Goal: Check status: Check status

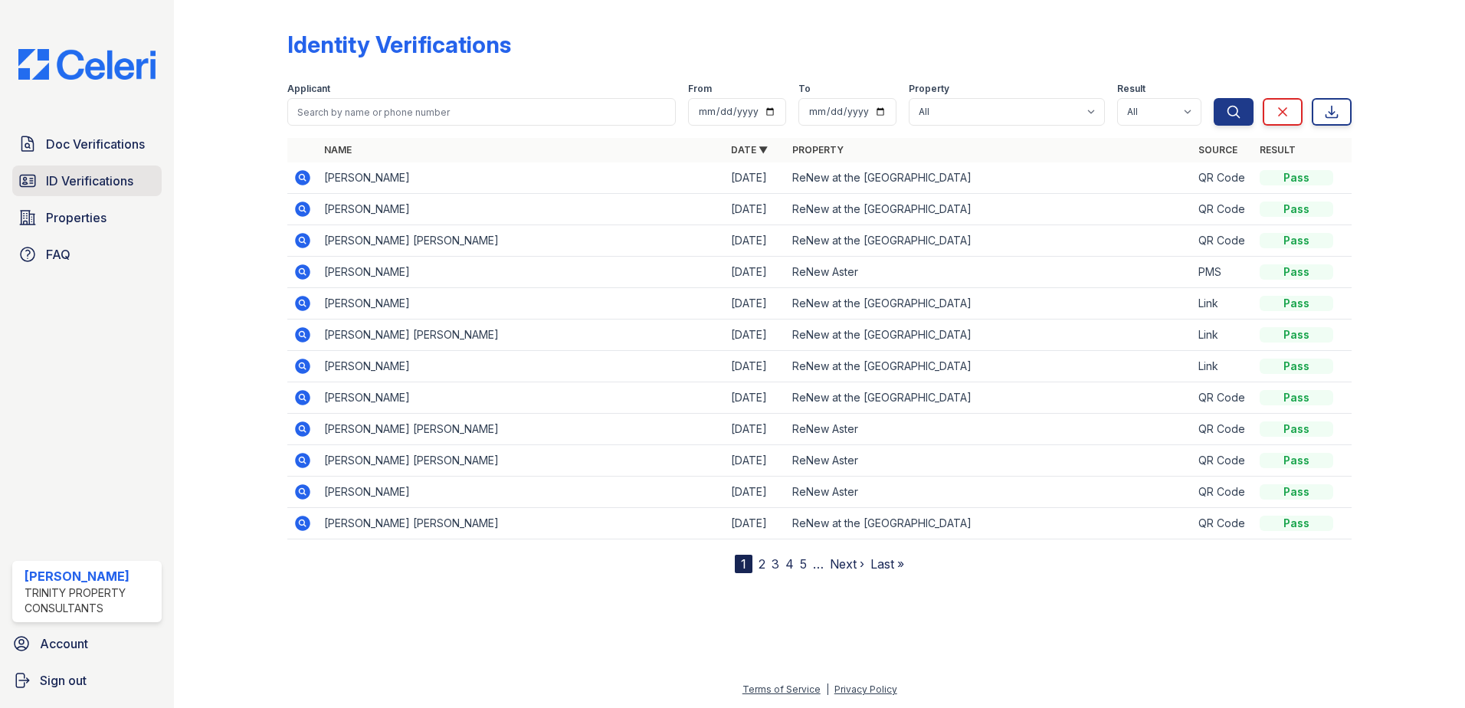
click at [84, 189] on span "ID Verifications" at bounding box center [89, 181] width 87 height 18
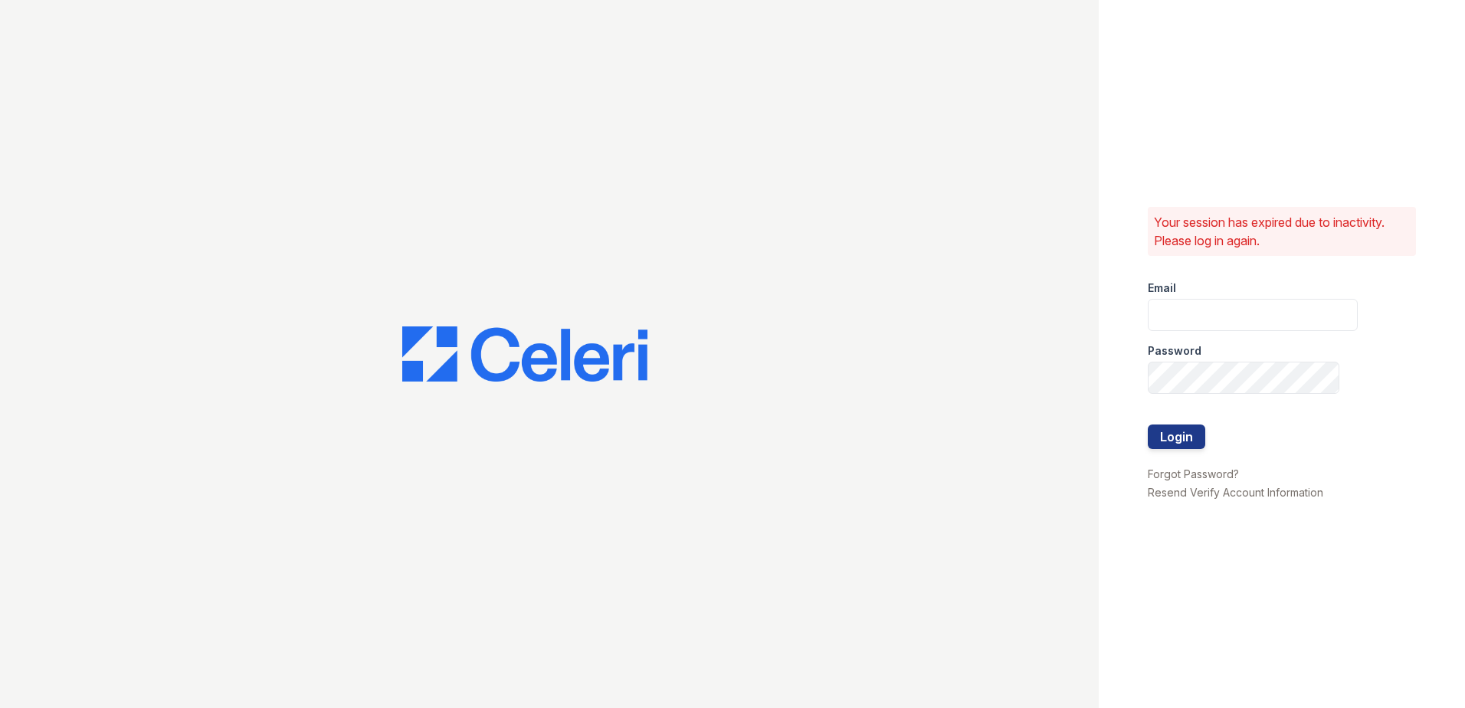
type input "sgasanov@trinity-pm.com"
click at [1204, 448] on div "Login" at bounding box center [1176, 436] width 57 height 25
click at [1187, 434] on button "Login" at bounding box center [1176, 436] width 57 height 25
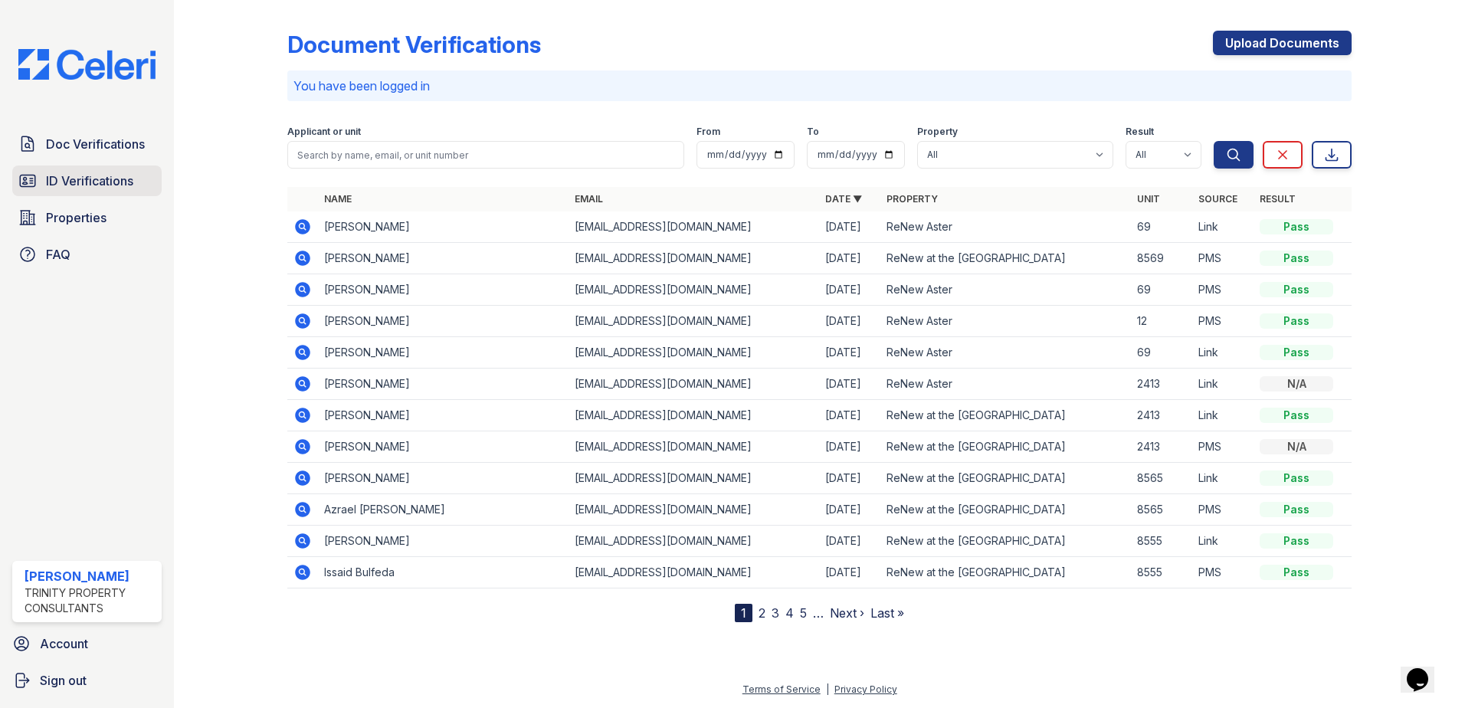
click at [91, 182] on span "ID Verifications" at bounding box center [89, 181] width 87 height 18
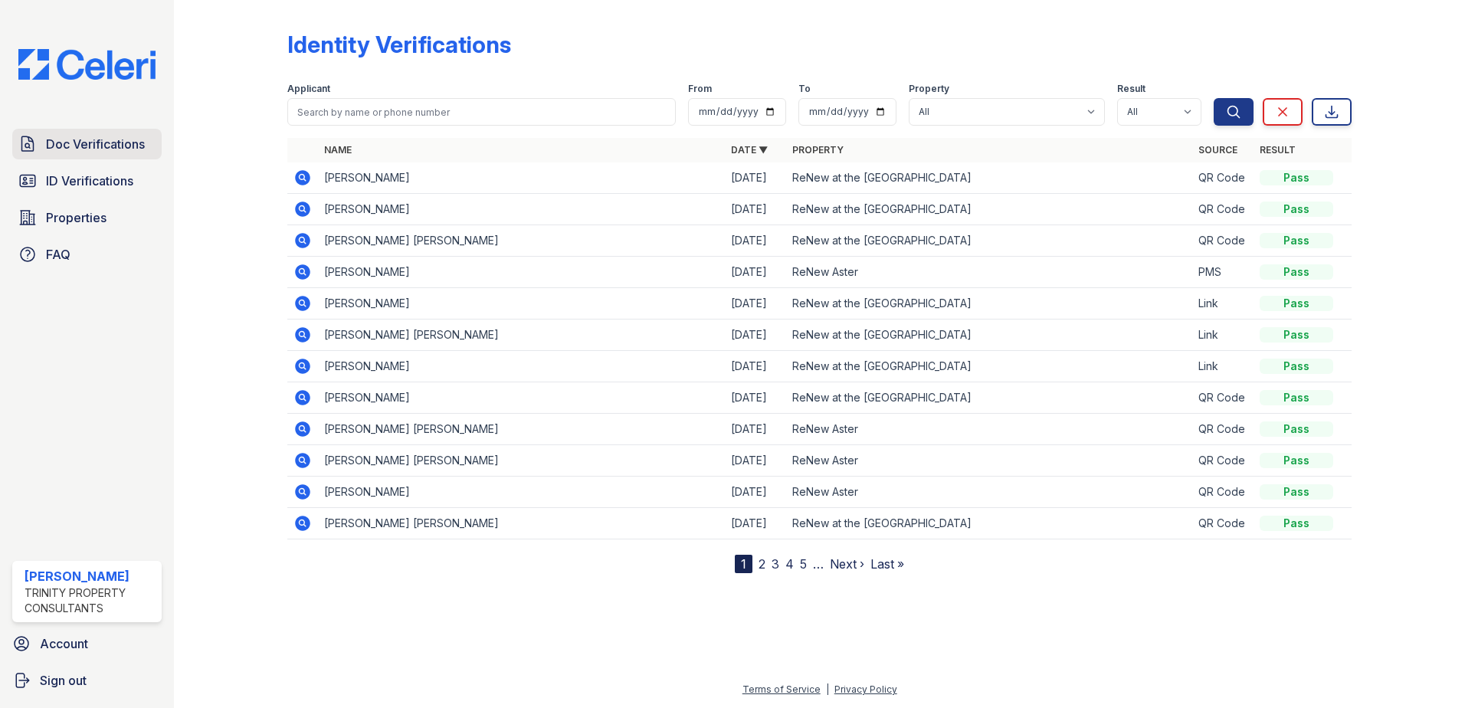
click at [103, 142] on span "Doc Verifications" at bounding box center [95, 144] width 99 height 18
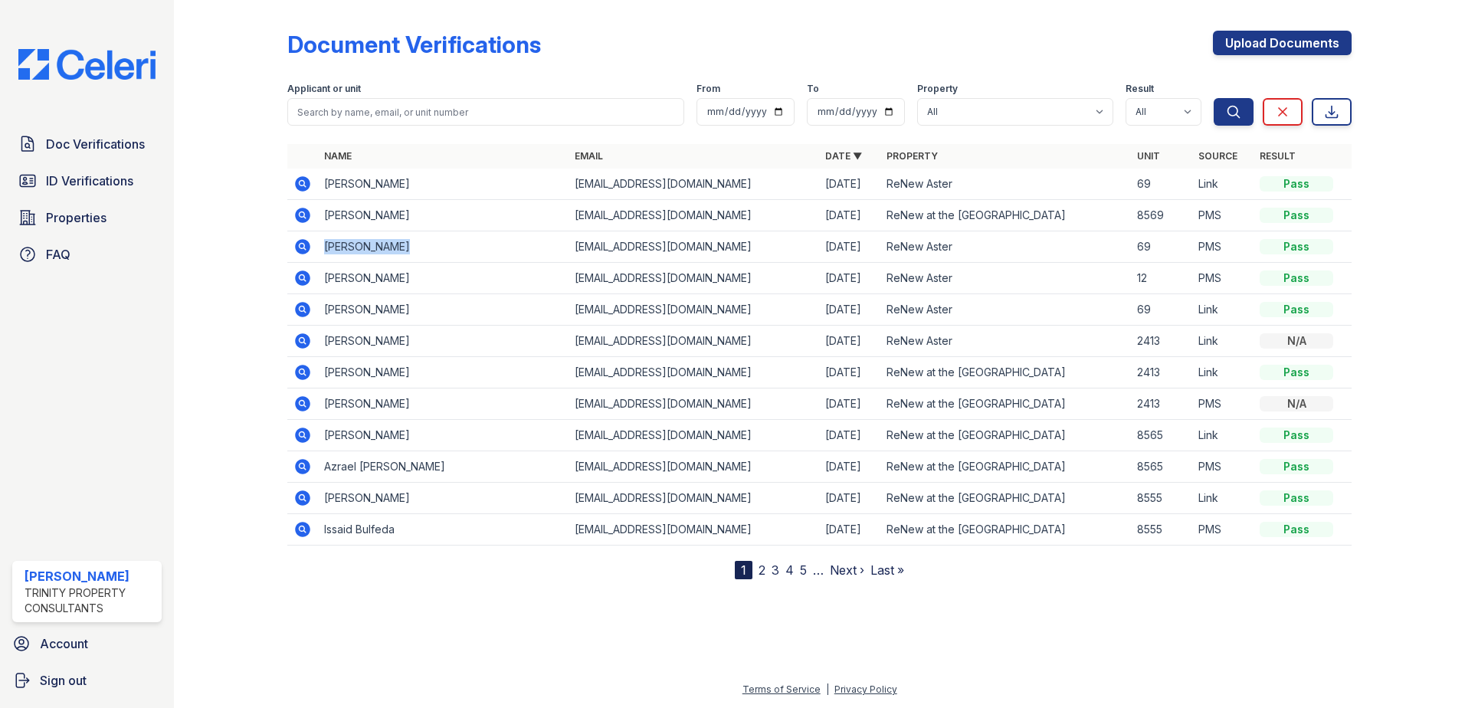
drag, startPoint x: 401, startPoint y: 246, endPoint x: 322, endPoint y: 237, distance: 80.2
click at [322, 237] on td "[PERSON_NAME]" at bounding box center [443, 246] width 251 height 31
drag, startPoint x: 322, startPoint y: 237, endPoint x: 339, endPoint y: 241, distance: 17.3
copy td "[PERSON_NAME]"
click at [106, 198] on div "Doc Verifications ID Verifications Properties FAQ" at bounding box center [87, 199] width 162 height 141
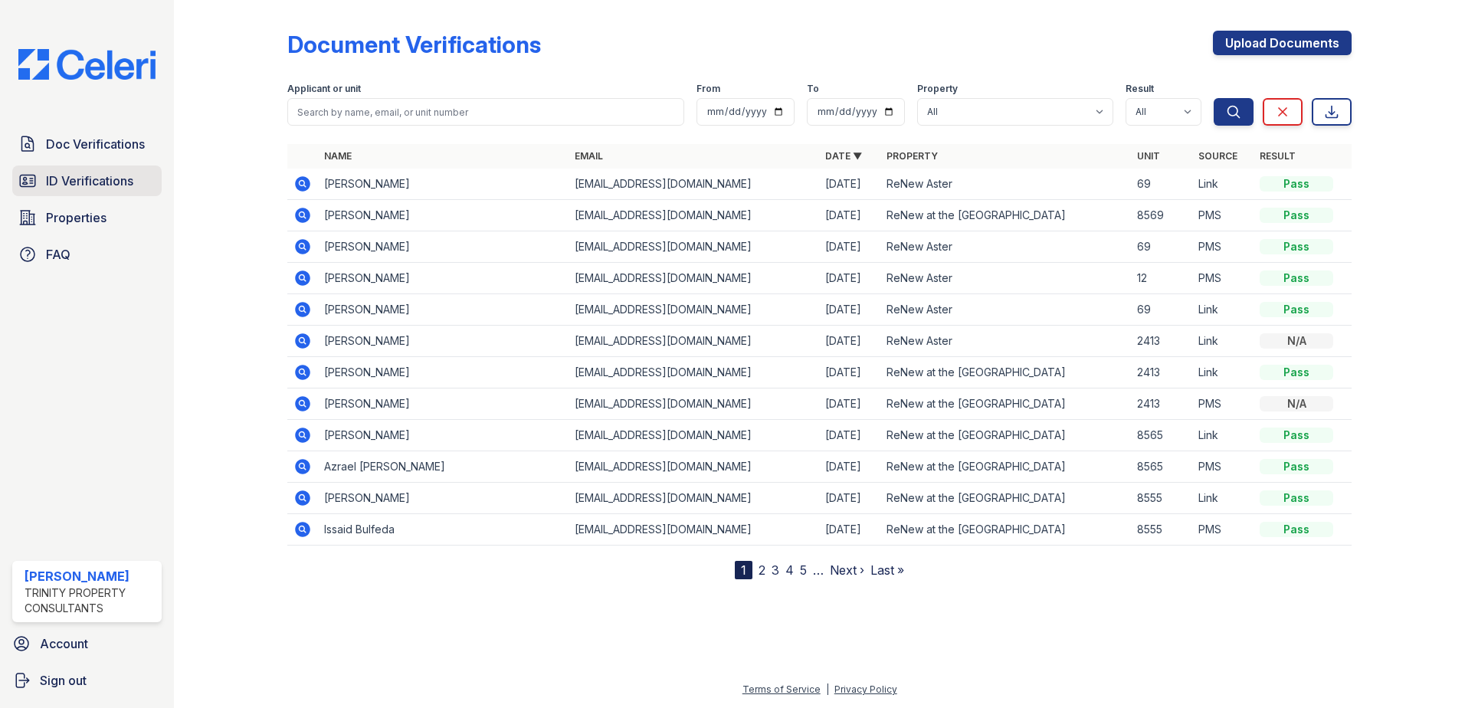
click at [108, 188] on span "ID Verifications" at bounding box center [89, 181] width 87 height 18
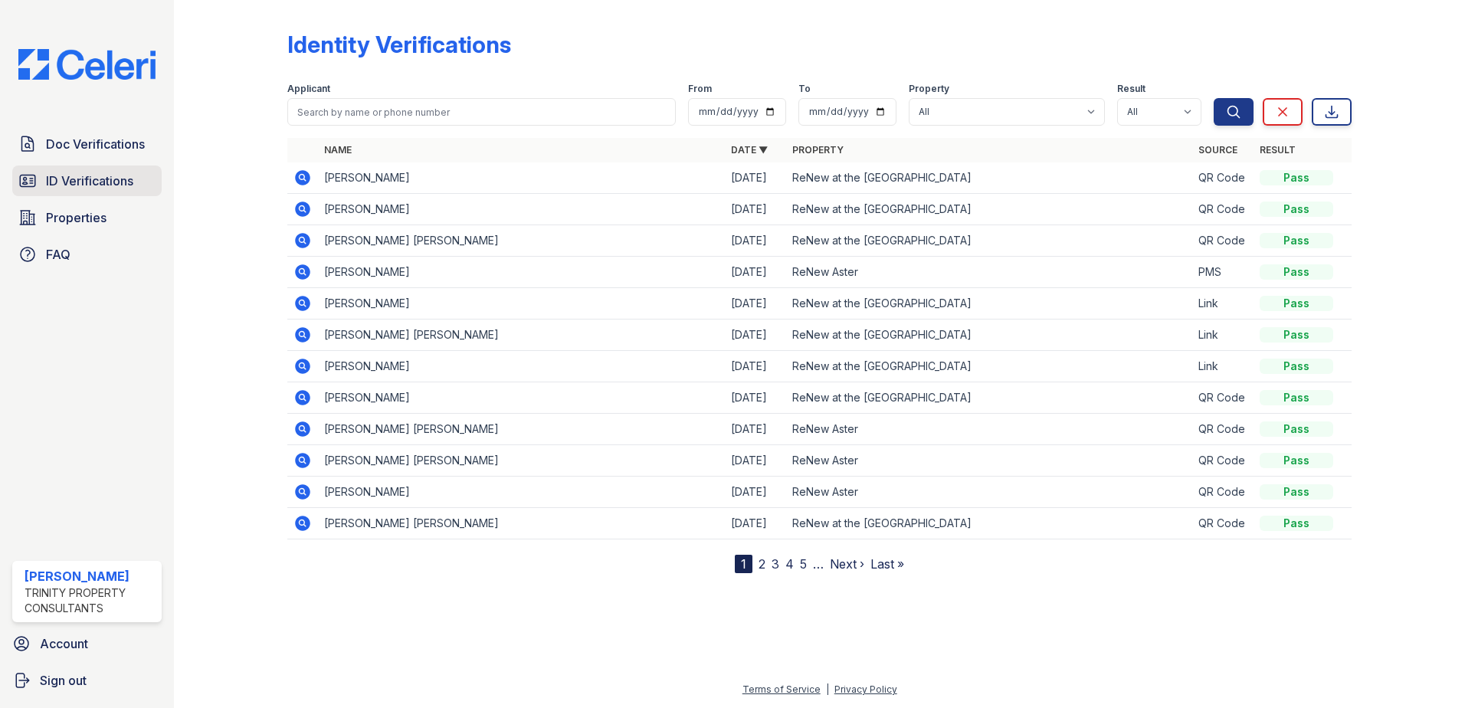
click at [101, 175] on span "ID Verifications" at bounding box center [89, 181] width 87 height 18
click at [101, 151] on span "Doc Verifications" at bounding box center [95, 144] width 99 height 18
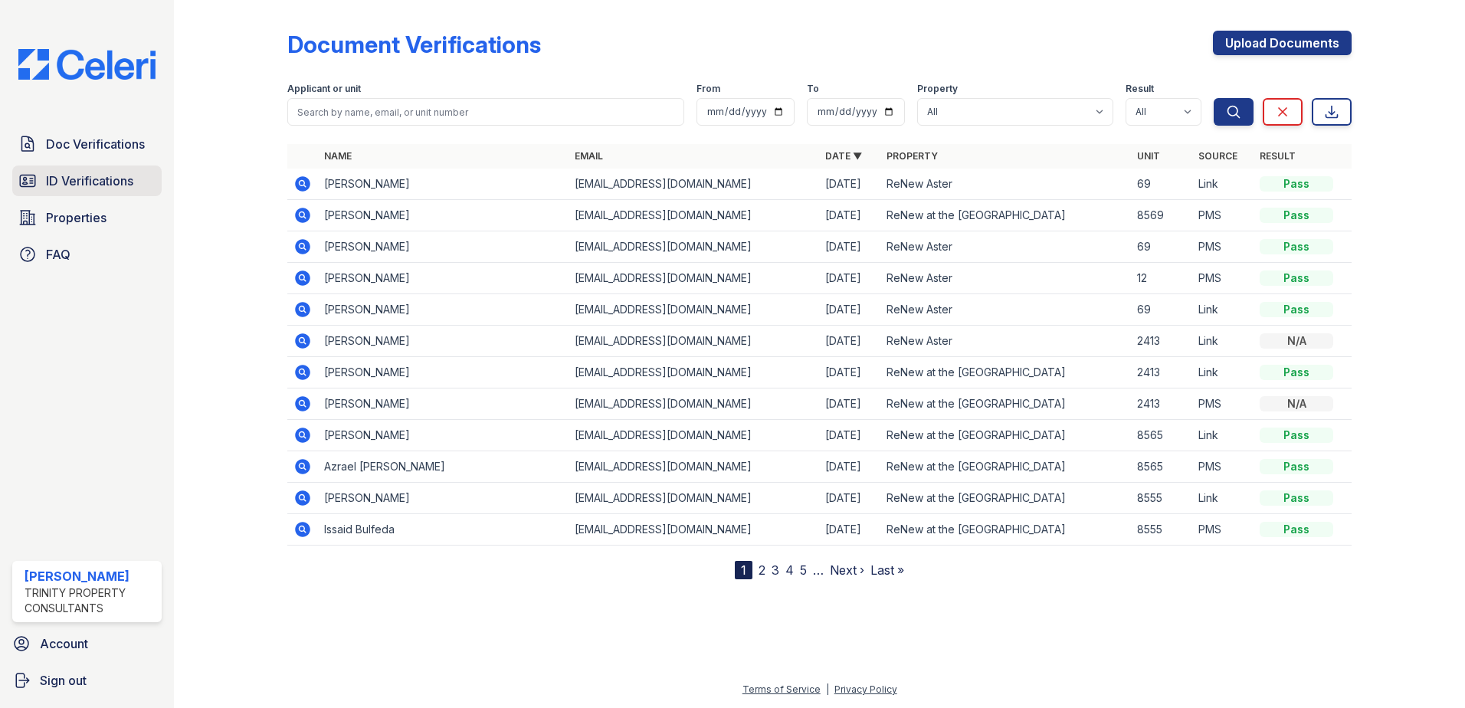
click at [96, 188] on span "ID Verifications" at bounding box center [89, 181] width 87 height 18
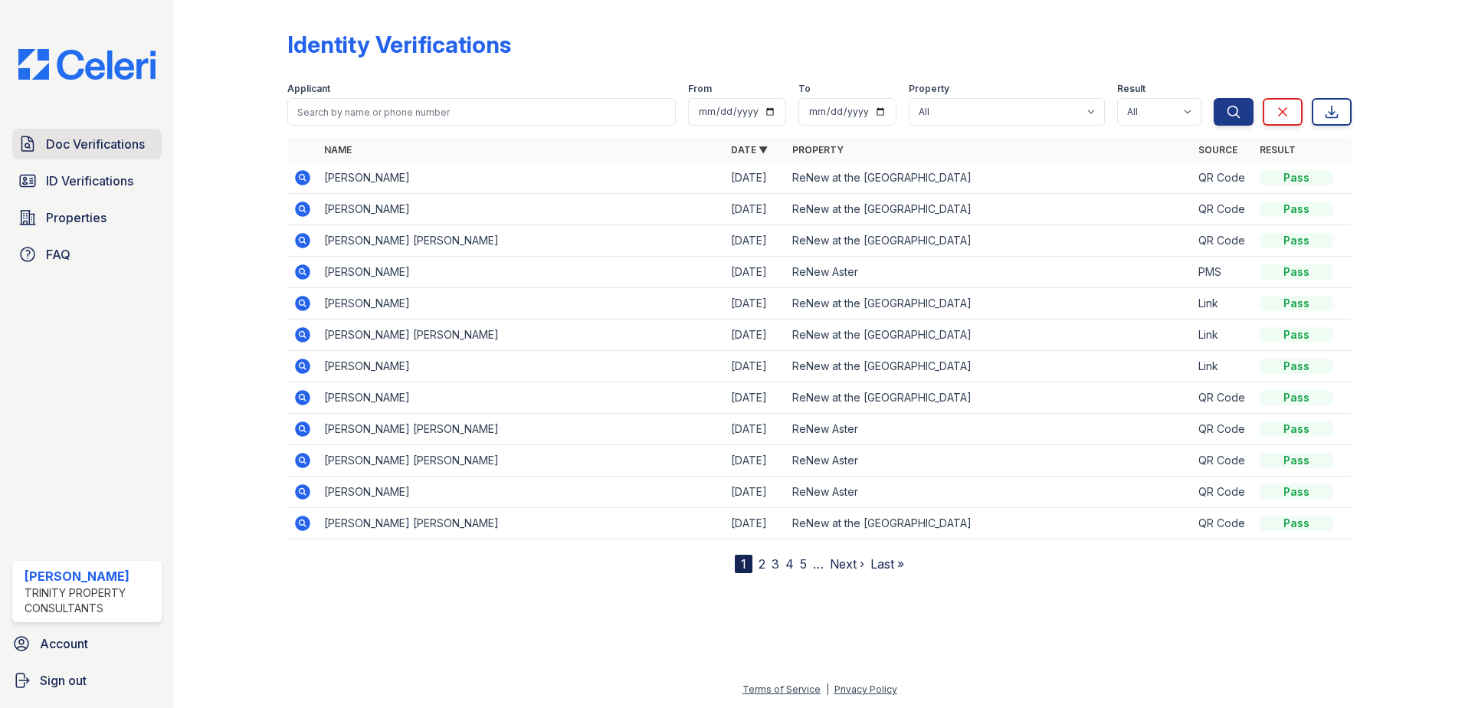
click at [135, 156] on link "Doc Verifications" at bounding box center [86, 144] width 149 height 31
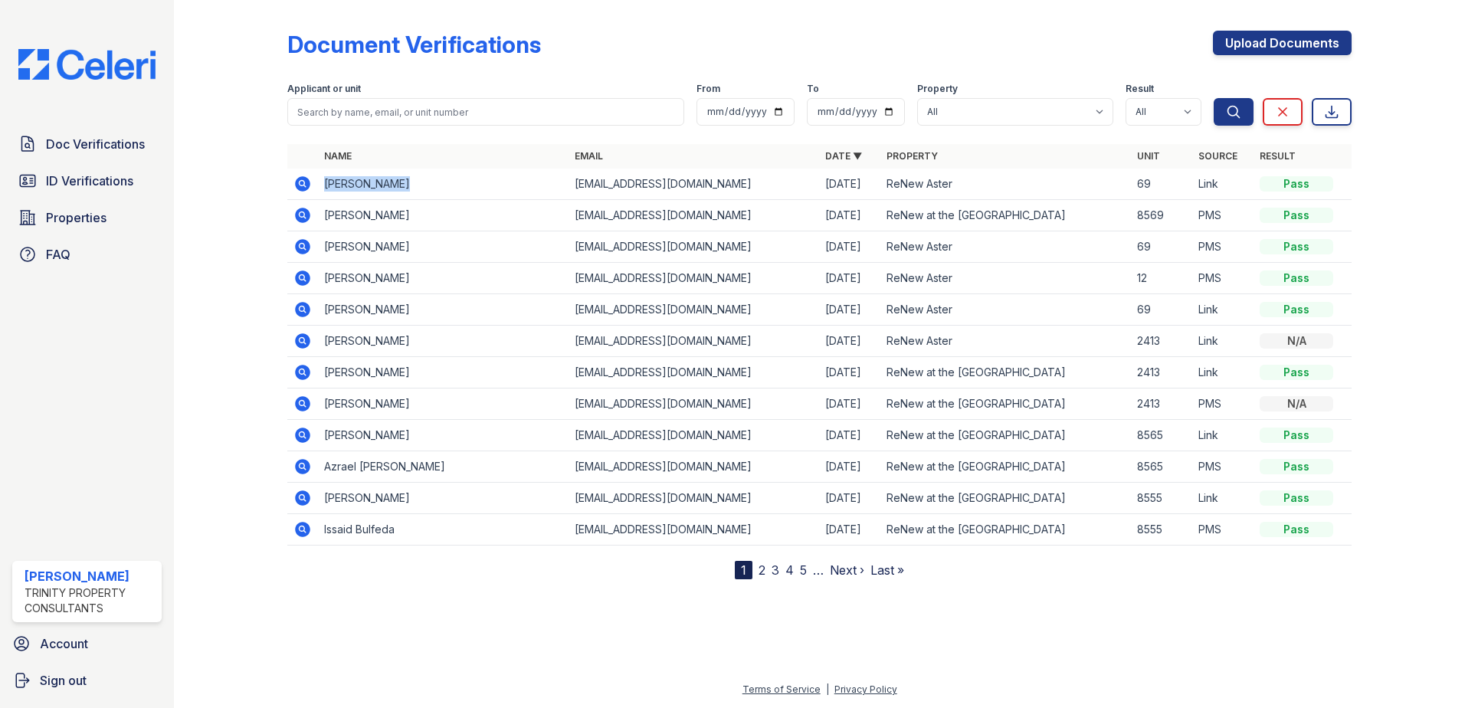
drag, startPoint x: 332, startPoint y: 188, endPoint x: 401, endPoint y: 181, distance: 69.3
click at [401, 181] on td "[PERSON_NAME]" at bounding box center [443, 184] width 251 height 31
drag, startPoint x: 401, startPoint y: 181, endPoint x: 363, endPoint y: 184, distance: 37.7
copy td "[PERSON_NAME]"
click at [65, 142] on span "Doc Verifications" at bounding box center [95, 144] width 99 height 18
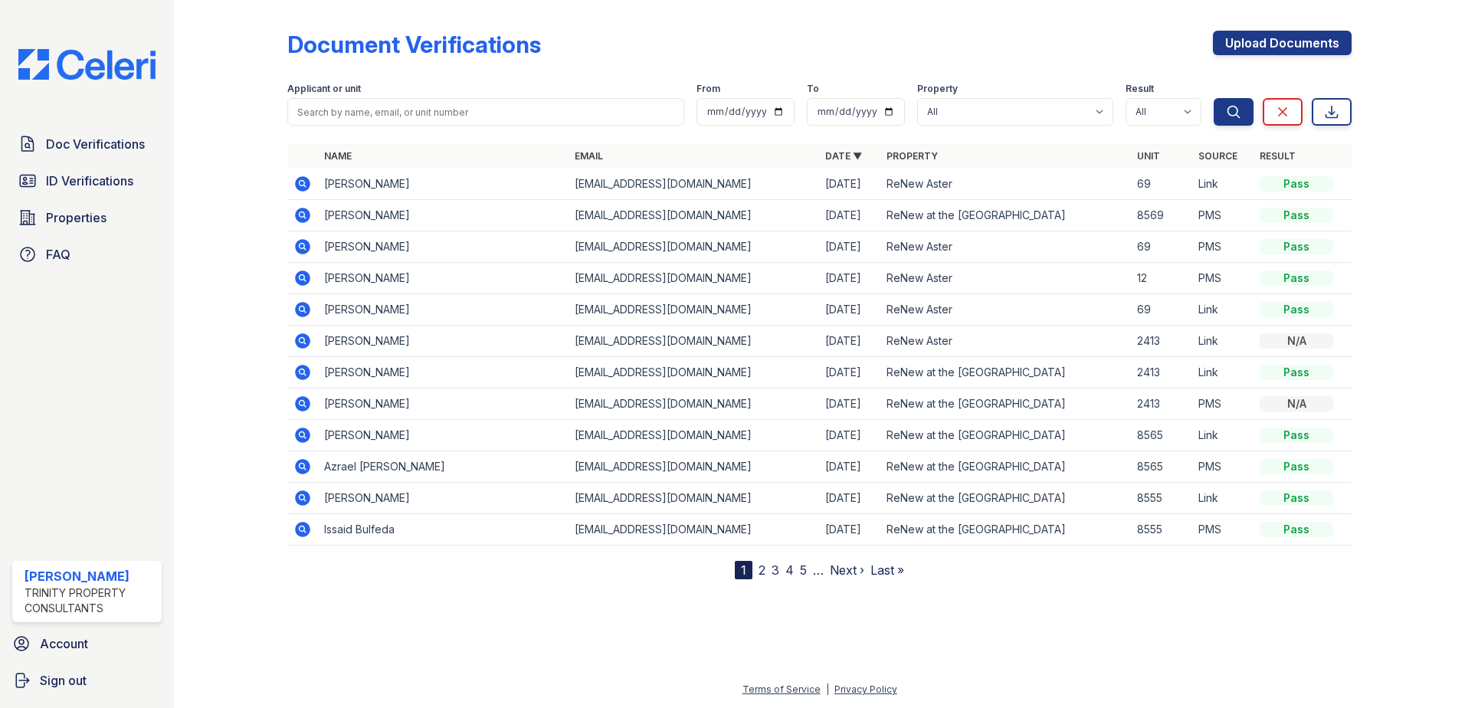
click at [63, 182] on span "ID Verifications" at bounding box center [89, 181] width 87 height 18
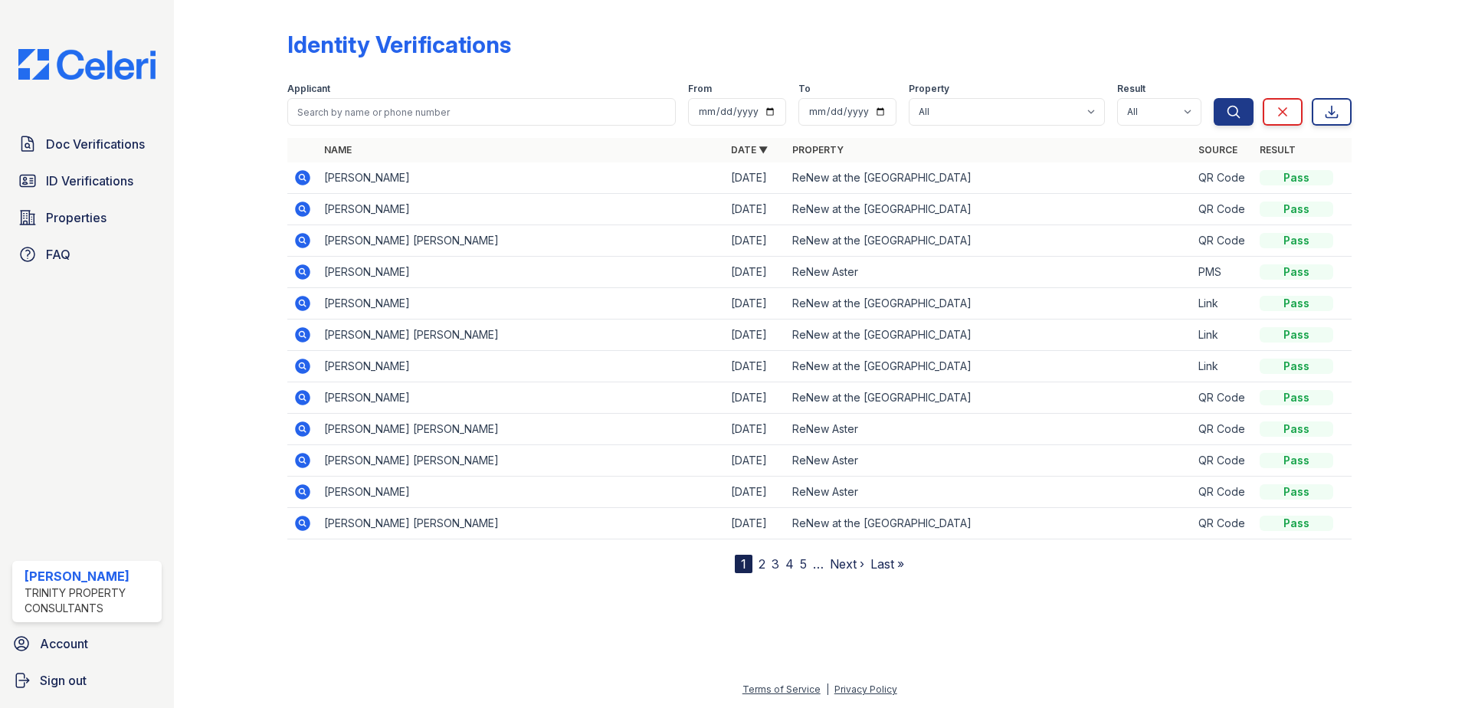
click at [63, 182] on span "ID Verifications" at bounding box center [89, 181] width 87 height 18
click at [75, 146] on span "Doc Verifications" at bounding box center [95, 144] width 99 height 18
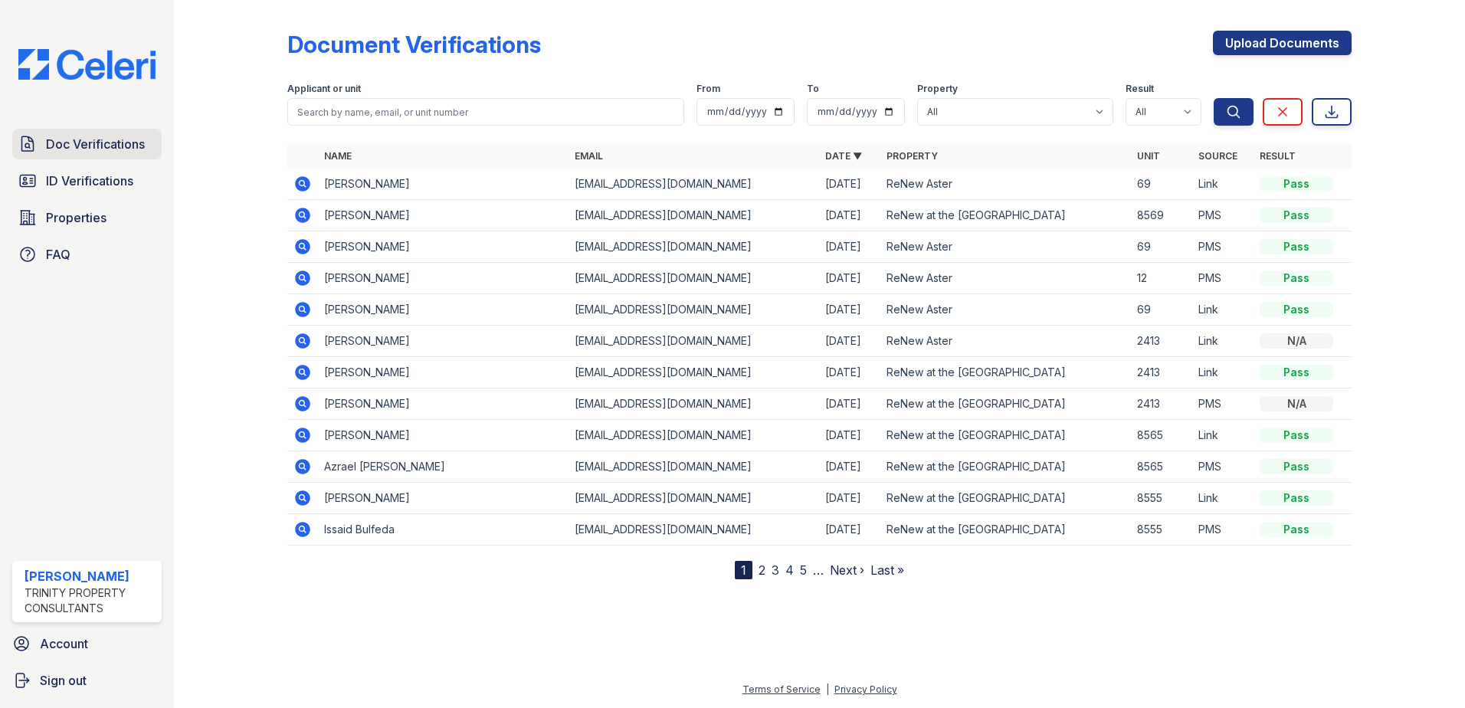
click at [90, 159] on link "Doc Verifications" at bounding box center [86, 144] width 149 height 31
click at [83, 185] on span "ID Verifications" at bounding box center [89, 181] width 87 height 18
